Goal: Check status: Check status

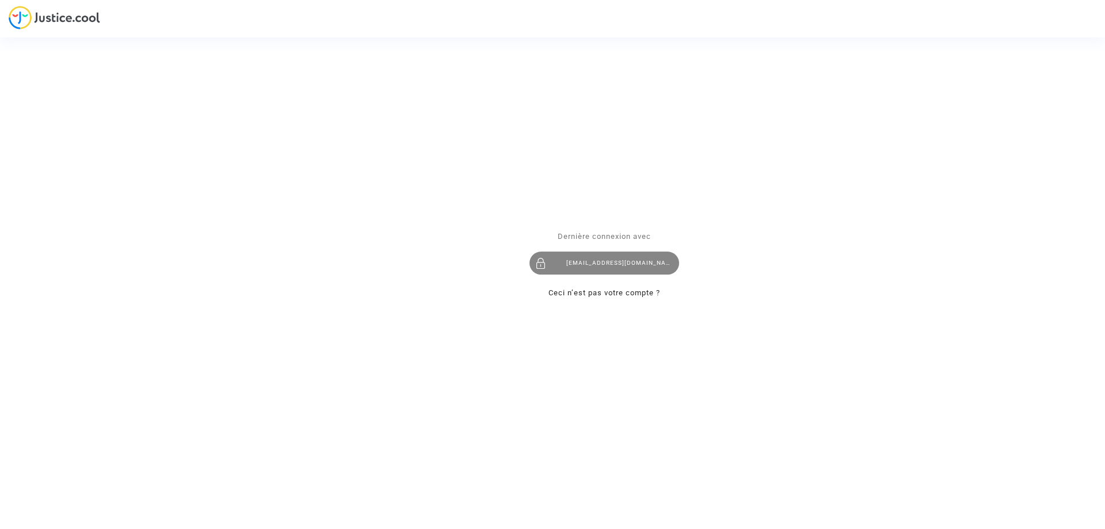
click at [612, 264] on div "[EMAIL_ADDRESS][DOMAIN_NAME]" at bounding box center [605, 263] width 150 height 23
